Goal: Task Accomplishment & Management: Manage account settings

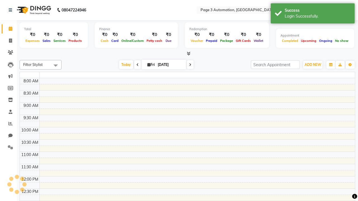
select select "en"
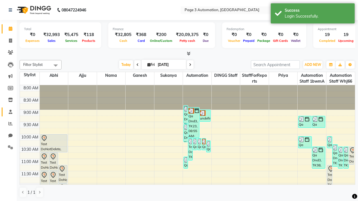
click at [8, 112] on span at bounding box center [11, 112] width 10 height 6
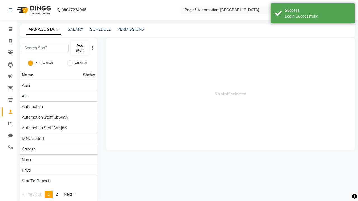
click at [80, 48] on button "Add Staff" at bounding box center [80, 48] width 18 height 15
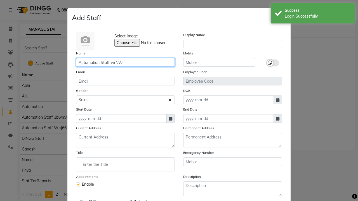
type input "Automation Staff wrNVz"
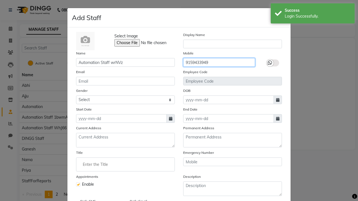
type input "9159433949"
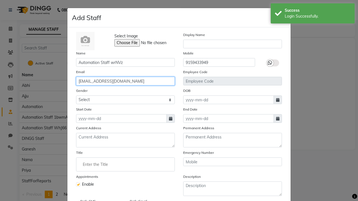
type input "[EMAIL_ADDRESS][DOMAIN_NAME]"
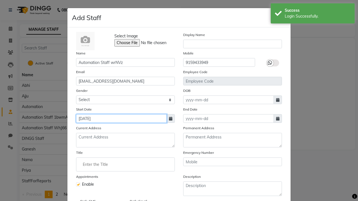
type input "[DATE]"
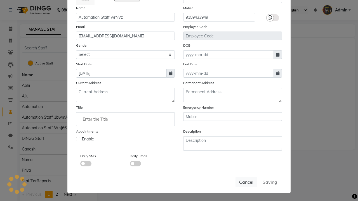
checkbox input "false"
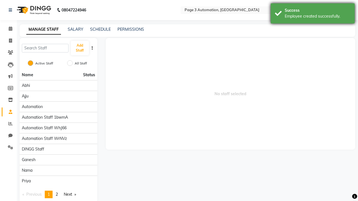
click at [313, 14] on div "Employee created successfully." at bounding box center [318, 16] width 66 height 6
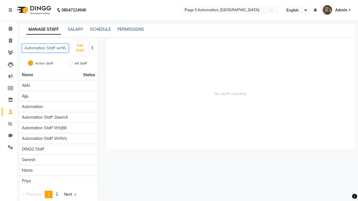
scroll to position [0, 3]
type input "Automation Staff wrNVz"
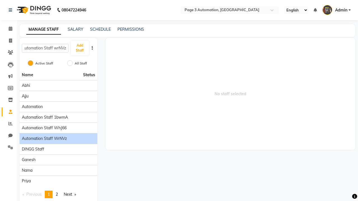
click at [58, 136] on span "Automation Staff wrNVz" at bounding box center [44, 139] width 45 height 6
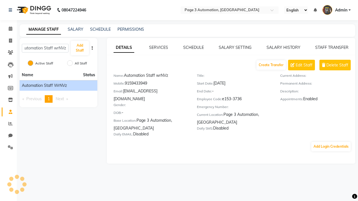
scroll to position [0, 0]
click at [304, 65] on span "Edit Staff" at bounding box center [304, 65] width 17 height 6
select select "[DEMOGRAPHIC_DATA]"
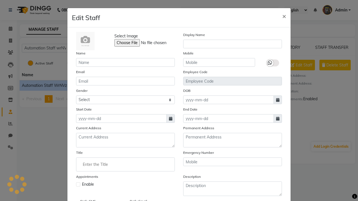
scroll to position [45, 0]
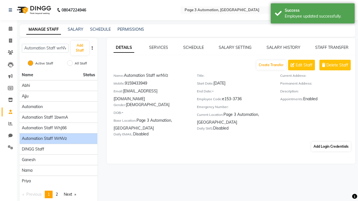
click at [313, 14] on div "Employee updated successfully." at bounding box center [318, 16] width 66 height 6
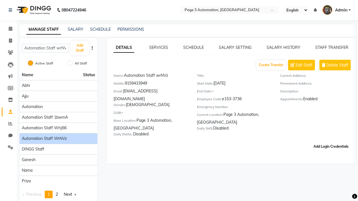
click at [331, 142] on button "Add Login Credentials" at bounding box center [330, 147] width 39 height 10
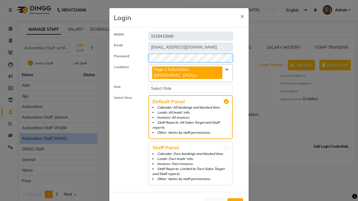
select select "4944"
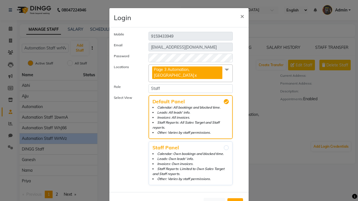
click at [235, 201] on span "Add" at bounding box center [235, 204] width 9 height 6
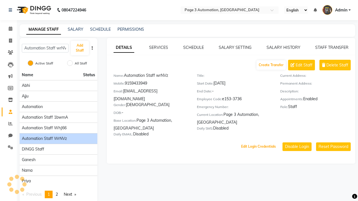
scroll to position [9, 0]
click at [259, 142] on button "Edit Login Credentials" at bounding box center [258, 147] width 39 height 10
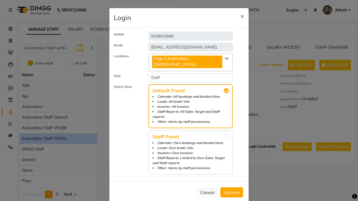
select select "5477"
click at [232, 190] on span "Update" at bounding box center [232, 193] width 16 height 6
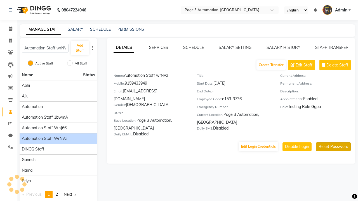
click at [333, 143] on button "Reset Password" at bounding box center [333, 147] width 35 height 9
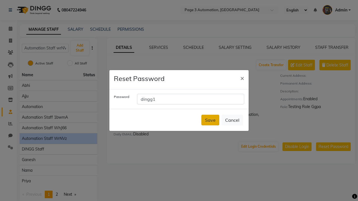
type input "dingg1"
click at [210, 120] on button "Save" at bounding box center [210, 120] width 18 height 11
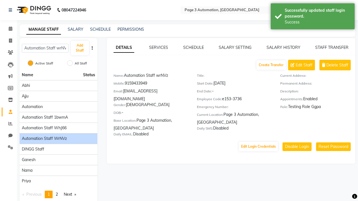
click at [313, 17] on div "Successfully updated staff login password." at bounding box center [318, 14] width 66 height 12
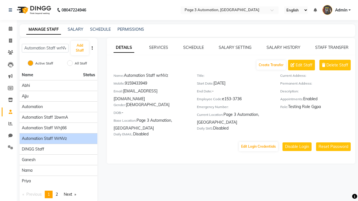
click at [124, 48] on link "DETAILS" at bounding box center [124, 48] width 21 height 10
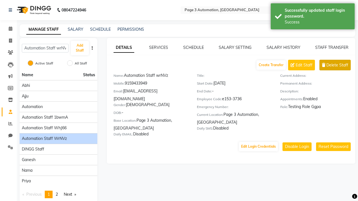
click at [337, 65] on span "Delete Staff" at bounding box center [338, 65] width 22 height 6
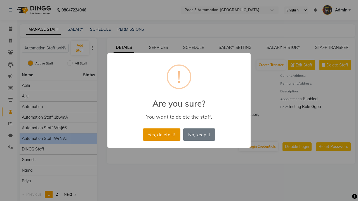
click at [161, 135] on button "Yes, delete it!" at bounding box center [161, 135] width 37 height 12
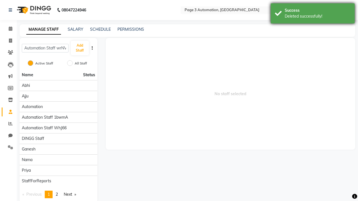
click at [313, 14] on div "Deleted successfully!" at bounding box center [318, 16] width 66 height 6
